Goal: Task Accomplishment & Management: Manage account settings

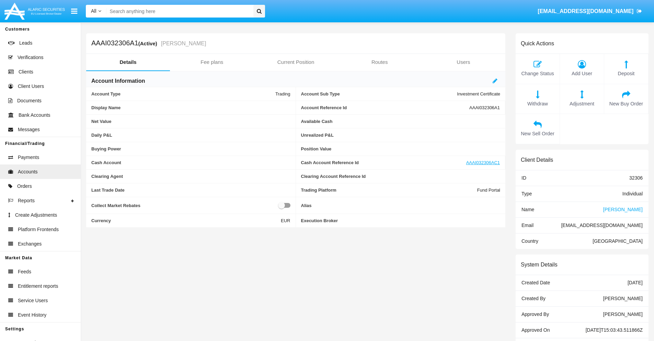
click at [212, 62] on link "Fee plans" at bounding box center [212, 62] width 84 height 16
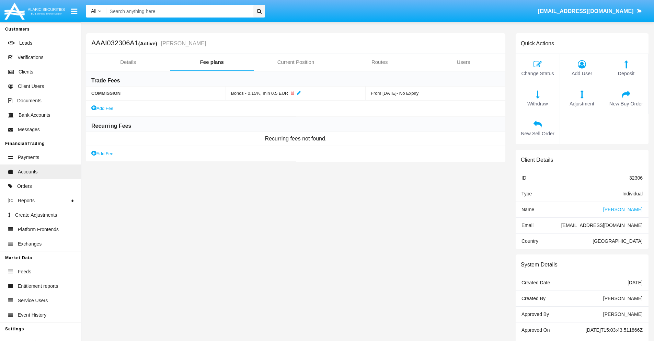
click at [103, 153] on link "Add Fee" at bounding box center [102, 153] width 22 height 7
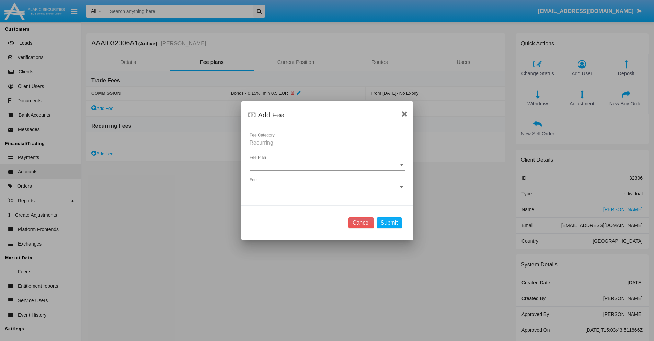
click at [327, 165] on span "Fee Plan" at bounding box center [323, 165] width 149 height 6
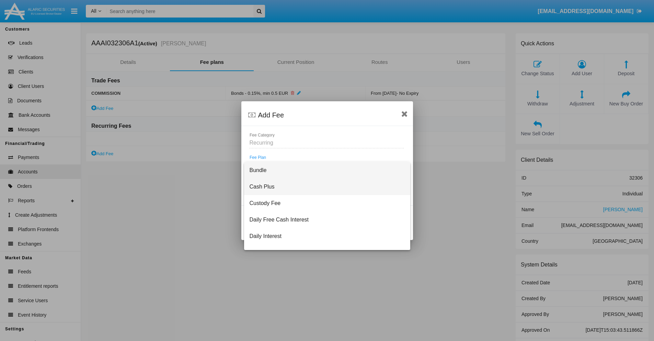
click at [324, 186] on span "Cash Plus" at bounding box center [326, 186] width 155 height 16
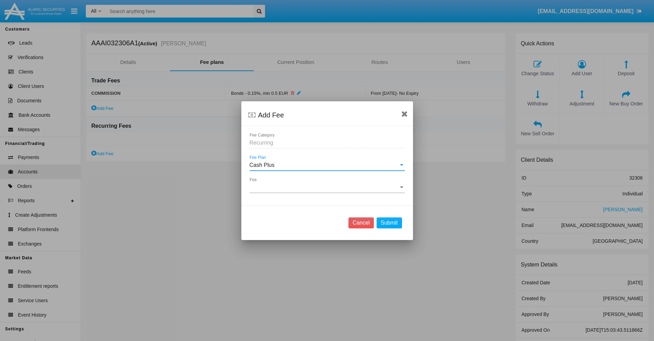
click at [327, 187] on span "Fee" at bounding box center [323, 187] width 149 height 6
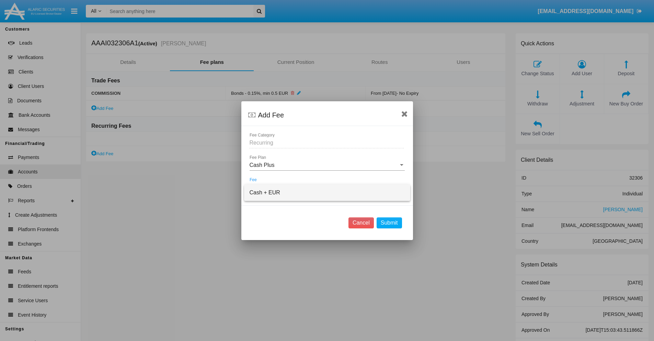
click at [327, 192] on span "Cash + EUR" at bounding box center [326, 192] width 155 height 16
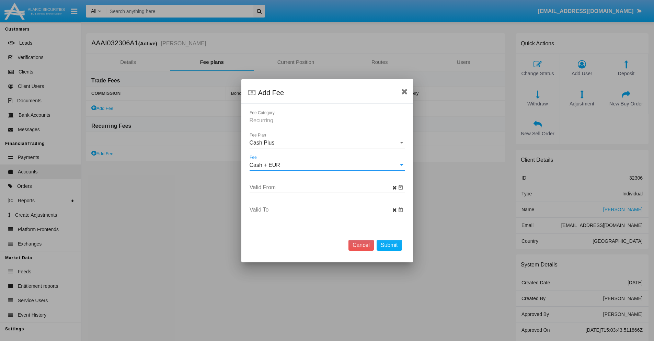
click at [323, 187] on input "Valid From" at bounding box center [322, 187] width 147 height 6
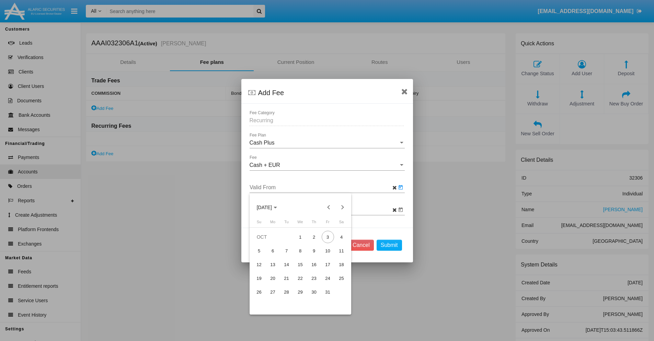
click at [270, 207] on span "[DATE]" at bounding box center [264, 207] width 15 height 5
click at [288, 256] on div "2025" at bounding box center [288, 256] width 22 height 12
click at [288, 269] on div "OCT" at bounding box center [288, 270] width 22 height 12
click at [327, 237] on div "3" at bounding box center [328, 237] width 12 height 12
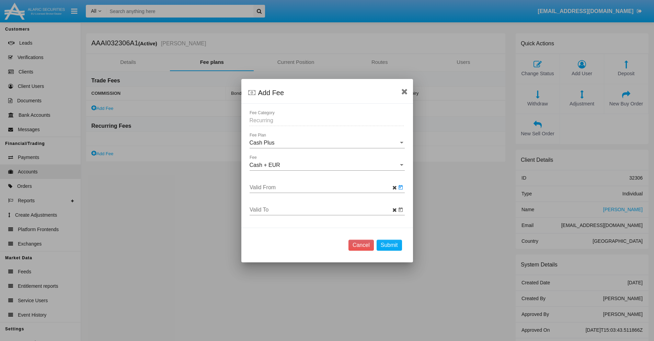
type input "[DATE]"
click at [323, 209] on input "Valid To" at bounding box center [322, 210] width 147 height 6
click at [270, 92] on span "[DATE]" at bounding box center [264, 92] width 15 height 5
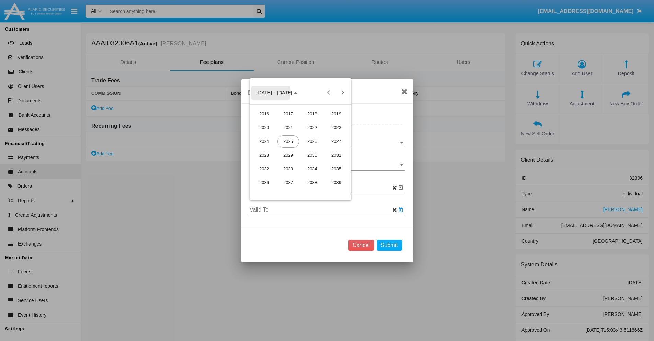
click at [288, 141] on div "2025" at bounding box center [288, 141] width 22 height 12
click at [312, 155] on div "NOV" at bounding box center [312, 155] width 22 height 12
click at [286, 136] on div "4" at bounding box center [286, 136] width 12 height 12
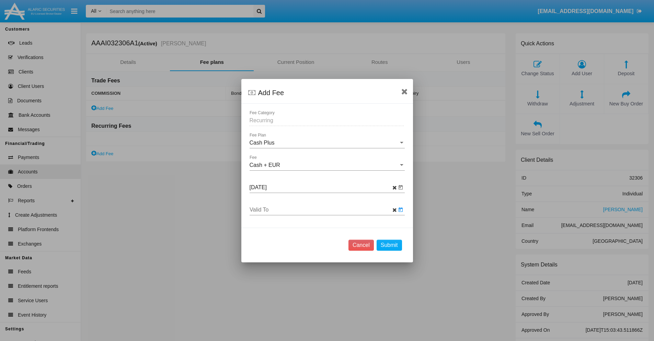
type input "[DATE]"
click at [389, 245] on button "Submit" at bounding box center [388, 245] width 25 height 11
